Goal: Information Seeking & Learning: Check status

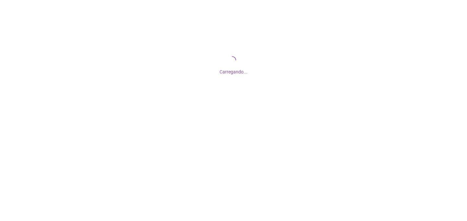
click at [233, 54] on div "Carregando..." at bounding box center [233, 65] width 467 height 130
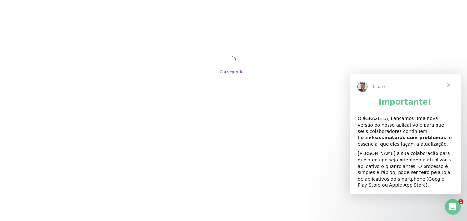
click at [451, 84] on span "Fechar" at bounding box center [448, 85] width 23 height 23
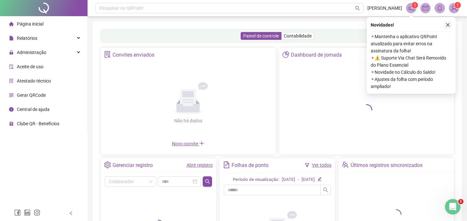
click at [448, 22] on button "button" at bounding box center [448, 25] width 8 height 8
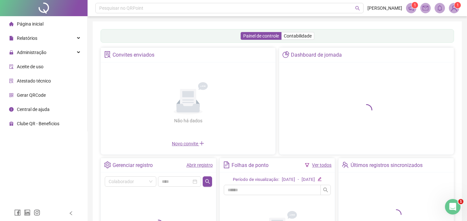
click at [202, 165] on link "Abrir registro" at bounding box center [199, 165] width 26 height 5
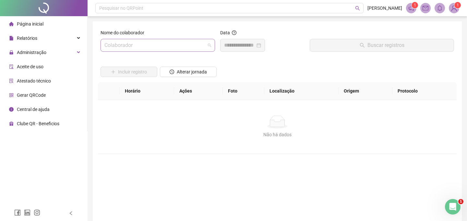
click at [142, 48] on input "search" at bounding box center [154, 45] width 101 height 12
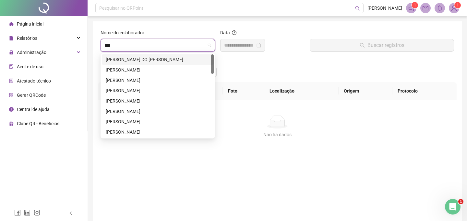
type input "****"
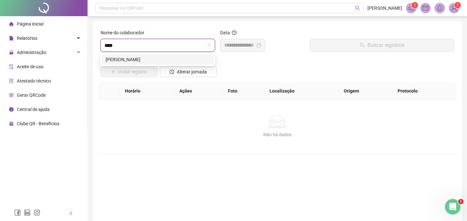
click at [156, 59] on div "[PERSON_NAME]" at bounding box center [158, 59] width 104 height 7
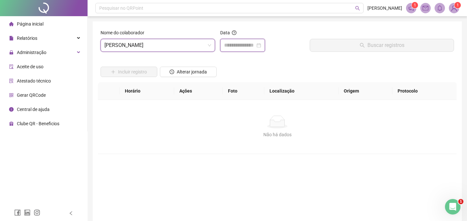
click at [238, 44] on input at bounding box center [239, 45] width 31 height 8
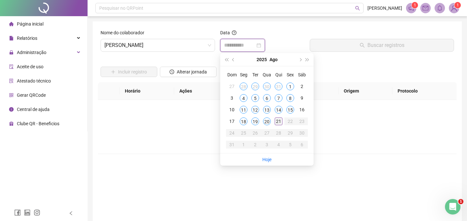
type input "**********"
click at [279, 121] on div "21" at bounding box center [278, 122] width 8 height 8
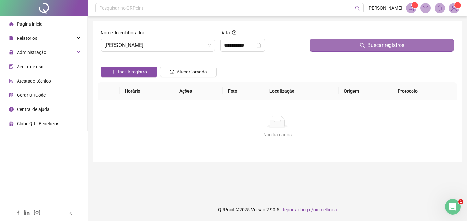
click at [362, 49] on button "Buscar registros" at bounding box center [381, 45] width 144 height 13
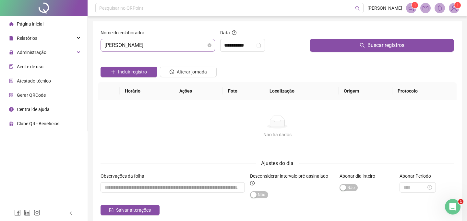
click at [188, 47] on span "[PERSON_NAME]" at bounding box center [157, 45] width 107 height 12
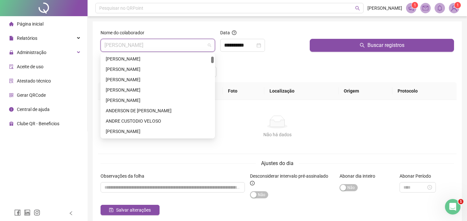
scroll to position [86, 0]
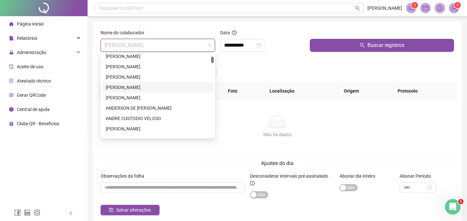
click at [151, 88] on div "[PERSON_NAME]" at bounding box center [158, 87] width 104 height 7
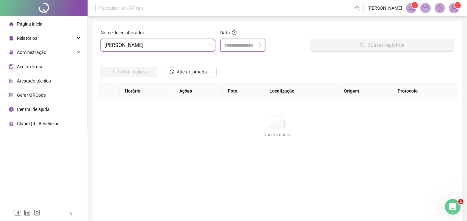
click at [244, 46] on input at bounding box center [239, 45] width 31 height 8
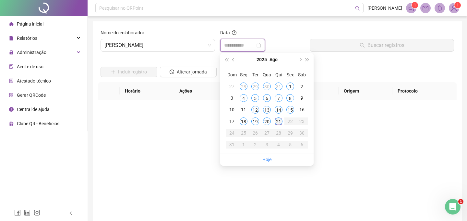
type input "**********"
click at [279, 122] on div "21" at bounding box center [278, 122] width 8 height 8
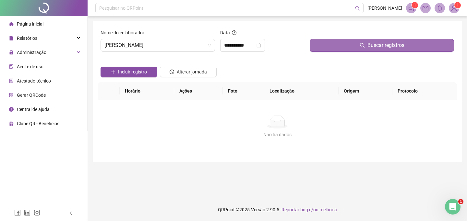
click at [371, 48] on span "Buscar registros" at bounding box center [385, 45] width 37 height 8
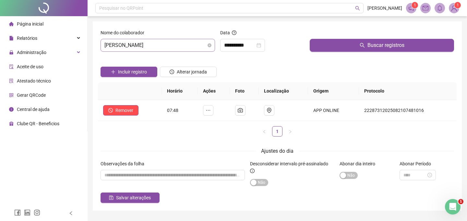
click at [194, 44] on span "[PERSON_NAME]" at bounding box center [157, 45] width 107 height 12
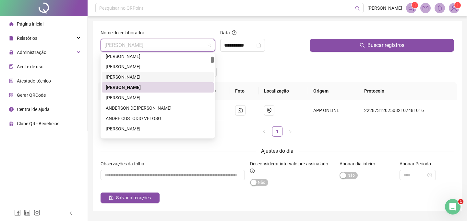
click at [156, 75] on div "[PERSON_NAME]" at bounding box center [158, 77] width 104 height 7
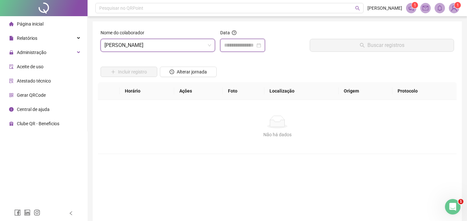
click at [240, 43] on input at bounding box center [239, 45] width 31 height 8
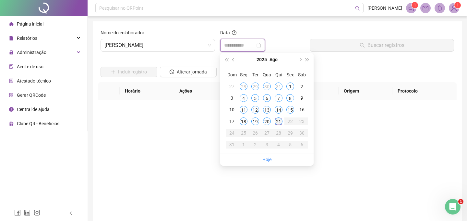
type input "**********"
click at [278, 120] on div "21" at bounding box center [278, 122] width 8 height 8
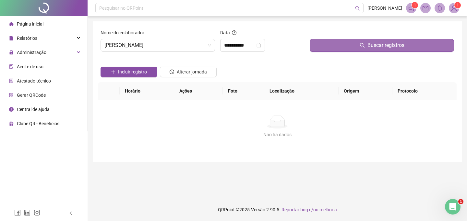
click at [365, 46] on button "Buscar registros" at bounding box center [381, 45] width 144 height 13
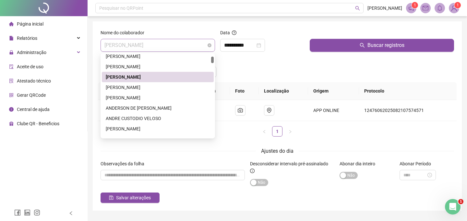
click at [193, 44] on span "[PERSON_NAME]" at bounding box center [157, 45] width 107 height 12
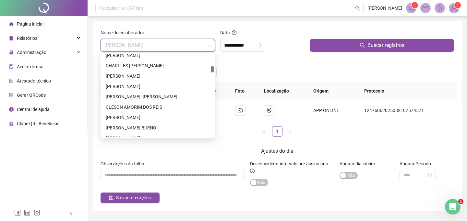
scroll to position [427, 0]
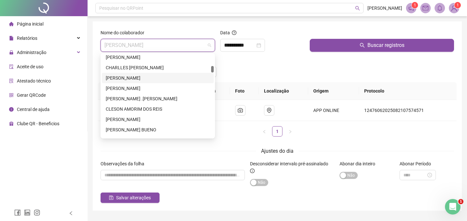
click at [167, 75] on div "[PERSON_NAME]" at bounding box center [158, 78] width 104 height 7
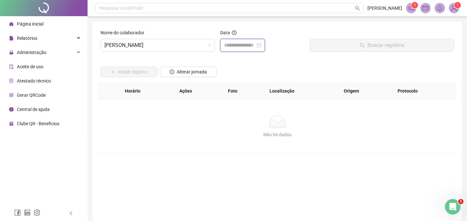
click at [237, 44] on input at bounding box center [239, 45] width 31 height 8
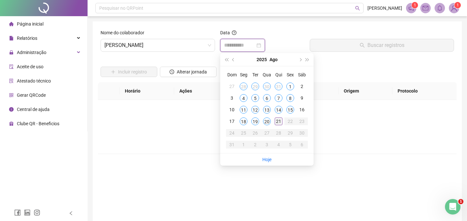
type input "**********"
click at [277, 121] on div "21" at bounding box center [278, 122] width 8 height 8
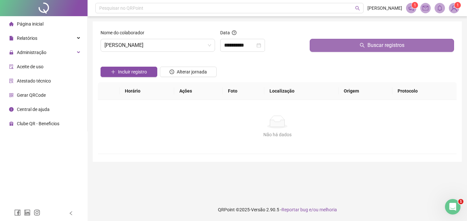
click at [330, 47] on button "Buscar registros" at bounding box center [381, 45] width 144 height 13
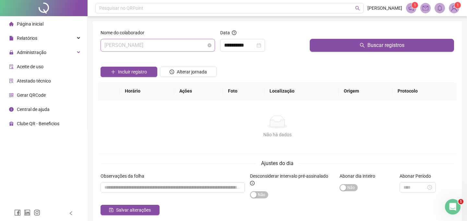
click at [188, 44] on span "[PERSON_NAME]" at bounding box center [157, 45] width 107 height 12
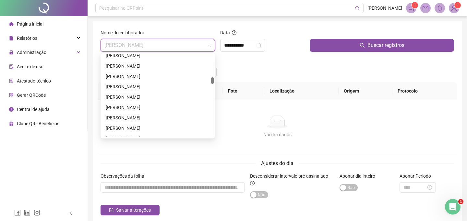
scroll to position [847, 0]
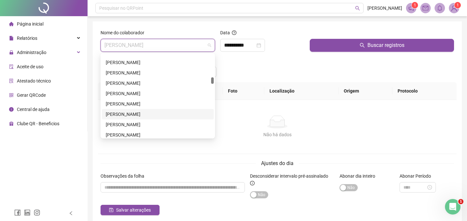
click at [162, 115] on div "[PERSON_NAME]" at bounding box center [158, 114] width 104 height 7
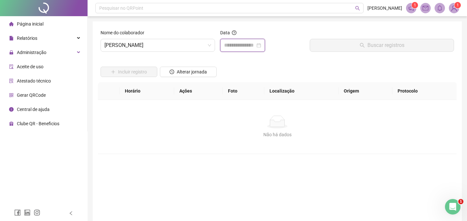
click at [243, 44] on input at bounding box center [239, 45] width 31 height 8
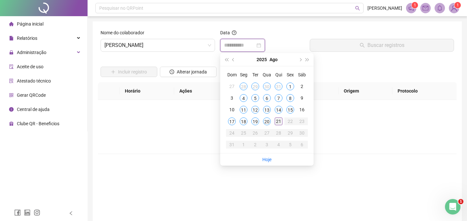
type input "**********"
click at [277, 123] on div "21" at bounding box center [278, 122] width 8 height 8
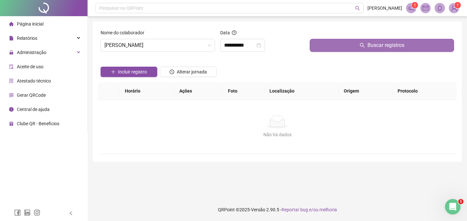
click at [338, 45] on button "Buscar registros" at bounding box center [381, 45] width 144 height 13
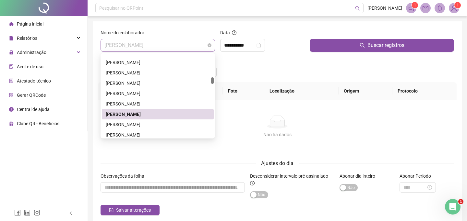
click at [203, 47] on span "[PERSON_NAME]" at bounding box center [157, 45] width 107 height 12
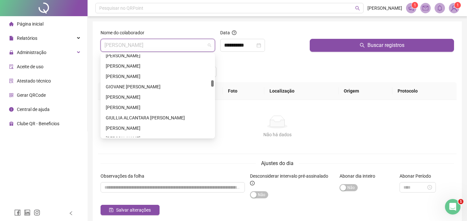
scroll to position [964, 0]
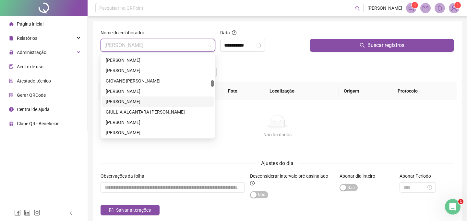
click at [152, 103] on div "[PERSON_NAME]" at bounding box center [158, 101] width 104 height 7
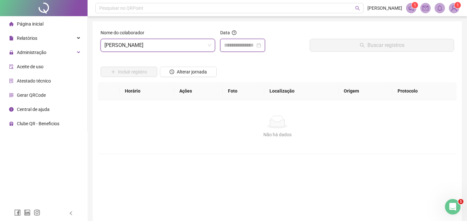
click at [245, 48] on input at bounding box center [239, 45] width 31 height 8
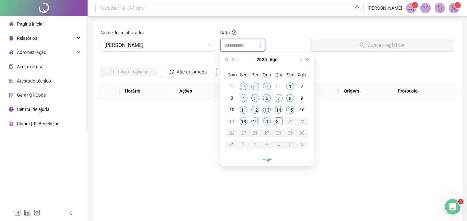
type input "**********"
click at [276, 122] on div "21" at bounding box center [278, 122] width 8 height 8
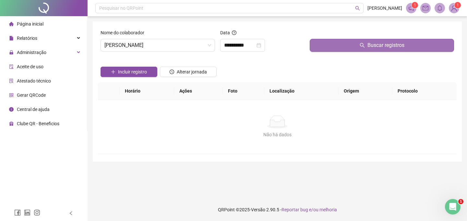
click at [343, 44] on button "Buscar registros" at bounding box center [381, 45] width 144 height 13
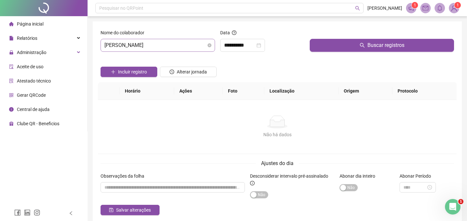
click at [190, 46] on span "[PERSON_NAME]" at bounding box center [157, 45] width 107 height 12
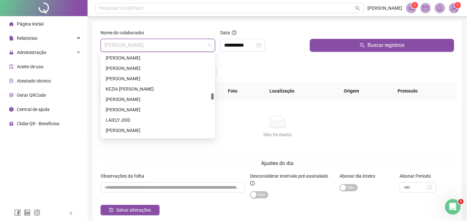
scroll to position [1443, 0]
click at [160, 88] on div "KEZIA [PERSON_NAME]" at bounding box center [158, 89] width 104 height 7
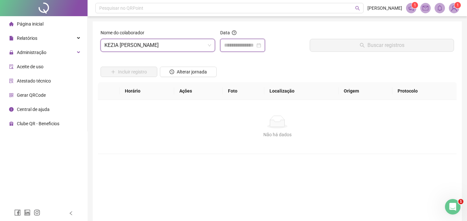
click at [246, 46] on input at bounding box center [239, 45] width 31 height 8
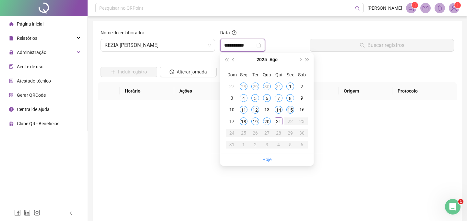
type input "**********"
click at [279, 120] on div "21" at bounding box center [278, 122] width 8 height 8
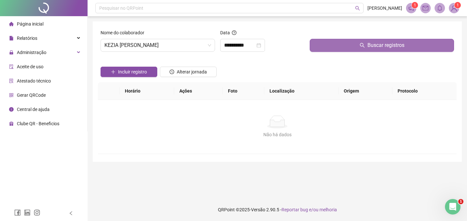
click at [353, 45] on button "Buscar registros" at bounding box center [381, 45] width 144 height 13
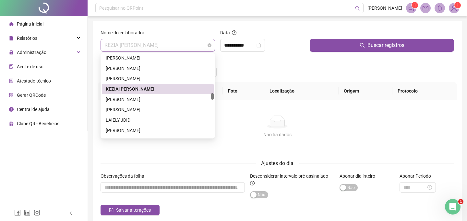
click at [184, 45] on span "KEZIA [PERSON_NAME]" at bounding box center [157, 45] width 107 height 12
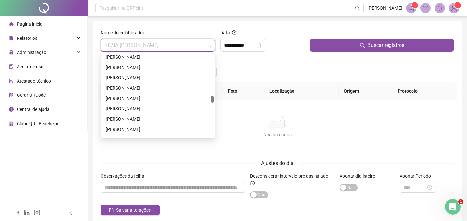
scroll to position [1547, 0]
click at [163, 99] on div "[PERSON_NAME]" at bounding box center [158, 98] width 104 height 7
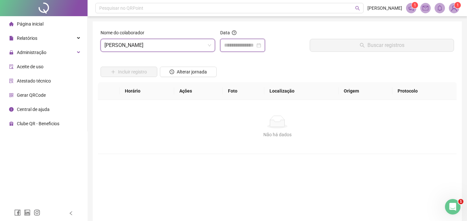
click at [240, 43] on input at bounding box center [239, 45] width 31 height 8
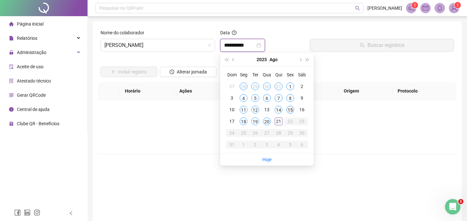
type input "**********"
click at [279, 119] on div "21" at bounding box center [278, 122] width 8 height 8
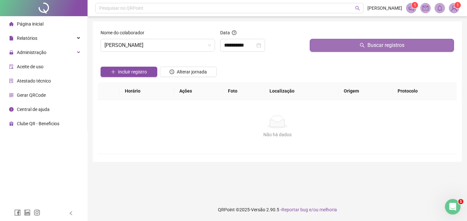
click at [339, 45] on button "Buscar registros" at bounding box center [381, 45] width 144 height 13
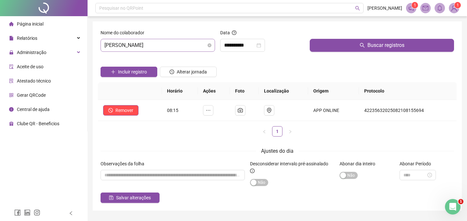
click at [173, 45] on span "[PERSON_NAME]" at bounding box center [157, 45] width 107 height 12
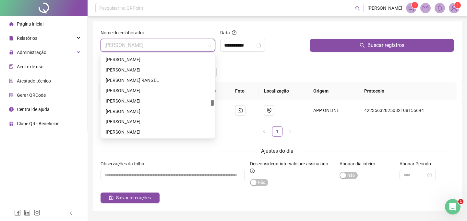
scroll to position [1682, 0]
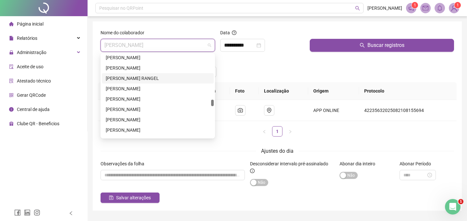
click at [149, 78] on div "[PERSON_NAME] RANGEL" at bounding box center [158, 78] width 104 height 7
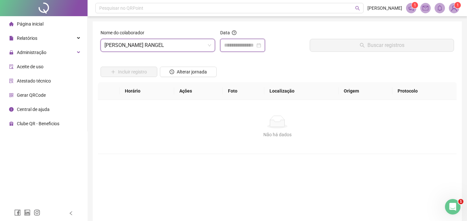
click at [242, 43] on input at bounding box center [239, 45] width 31 height 8
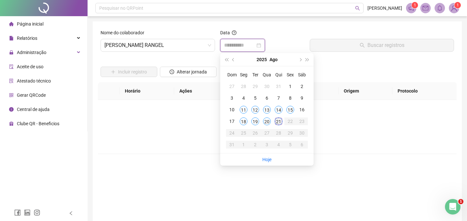
type input "**********"
click at [279, 122] on div "21" at bounding box center [278, 122] width 8 height 8
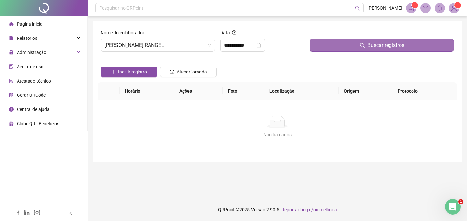
click at [327, 44] on button "Buscar registros" at bounding box center [381, 45] width 144 height 13
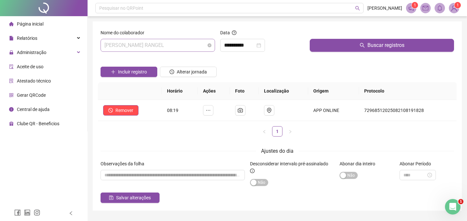
click at [185, 45] on span "[PERSON_NAME] RANGEL" at bounding box center [157, 45] width 107 height 12
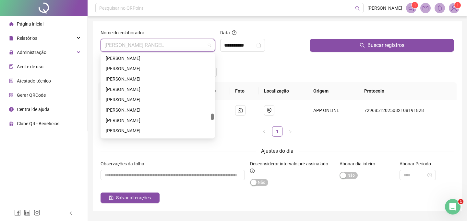
scroll to position [2192, 0]
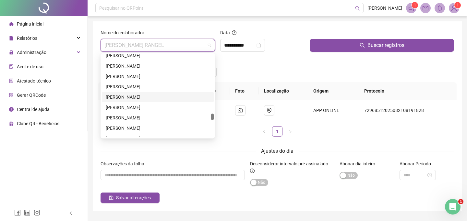
click at [154, 99] on div "[PERSON_NAME]" at bounding box center [158, 97] width 104 height 7
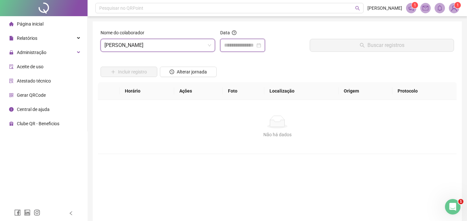
click at [237, 46] on input at bounding box center [239, 45] width 31 height 8
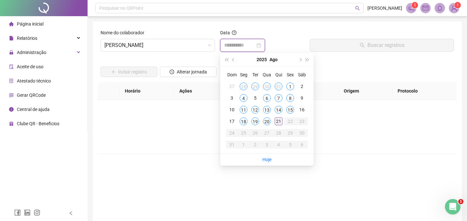
type input "**********"
click at [279, 120] on div "21" at bounding box center [278, 122] width 8 height 8
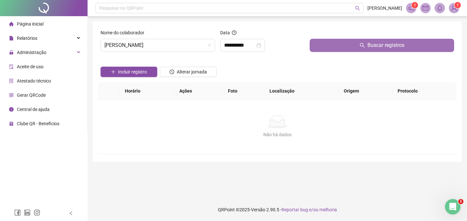
click at [341, 44] on button "Buscar registros" at bounding box center [381, 45] width 144 height 13
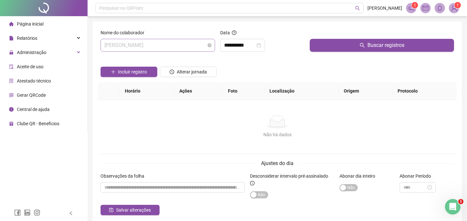
click at [193, 46] on span "[PERSON_NAME]" at bounding box center [157, 45] width 107 height 12
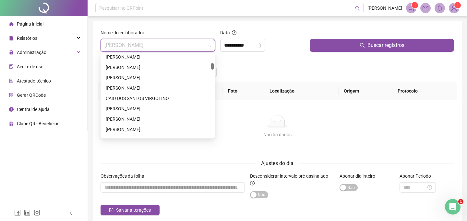
scroll to position [329, 0]
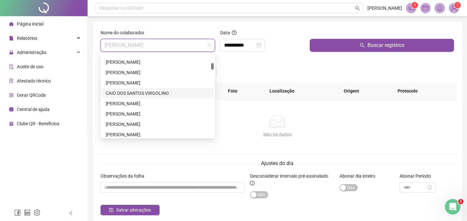
click at [160, 96] on div "CAIO DOS SANTOS VIRGOLINO" at bounding box center [158, 93] width 104 height 7
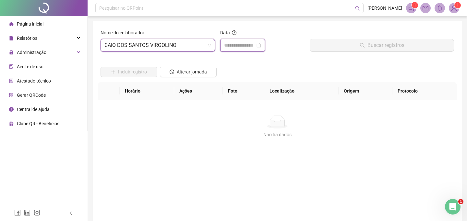
click at [244, 47] on input at bounding box center [239, 45] width 31 height 8
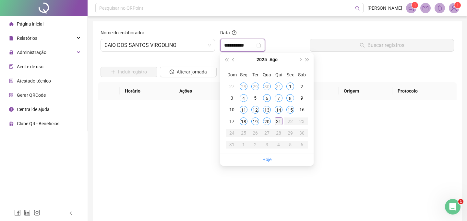
type input "**********"
click at [278, 124] on div "21" at bounding box center [278, 122] width 8 height 8
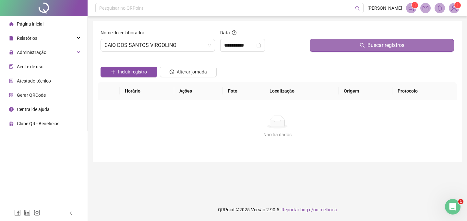
click at [344, 44] on button "Buscar registros" at bounding box center [381, 45] width 144 height 13
